Goal: Navigation & Orientation: Find specific page/section

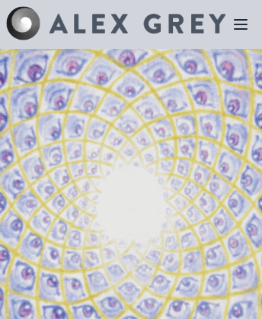
click at [241, 24] on icon at bounding box center [241, 24] width 12 height 9
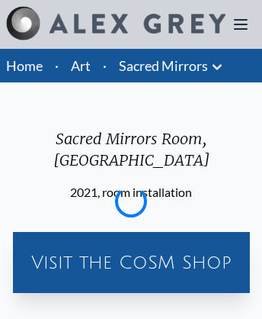
click at [241, 24] on icon at bounding box center [241, 24] width 12 height 9
click at [130, 241] on div "Visit the CoSM Shop" at bounding box center [131, 262] width 225 height 49
click at [163, 66] on link "Sacred Mirrors" at bounding box center [163, 65] width 89 height 21
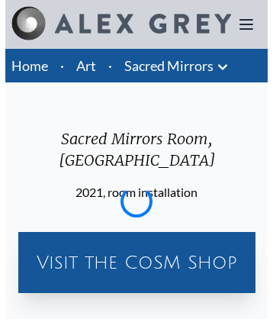
scroll to position [1034, 0]
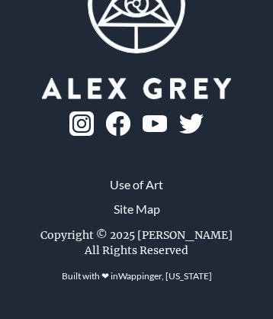
click at [136, 218] on link "Site Map" at bounding box center [137, 209] width 47 height 18
